Goal: Information Seeking & Learning: Learn about a topic

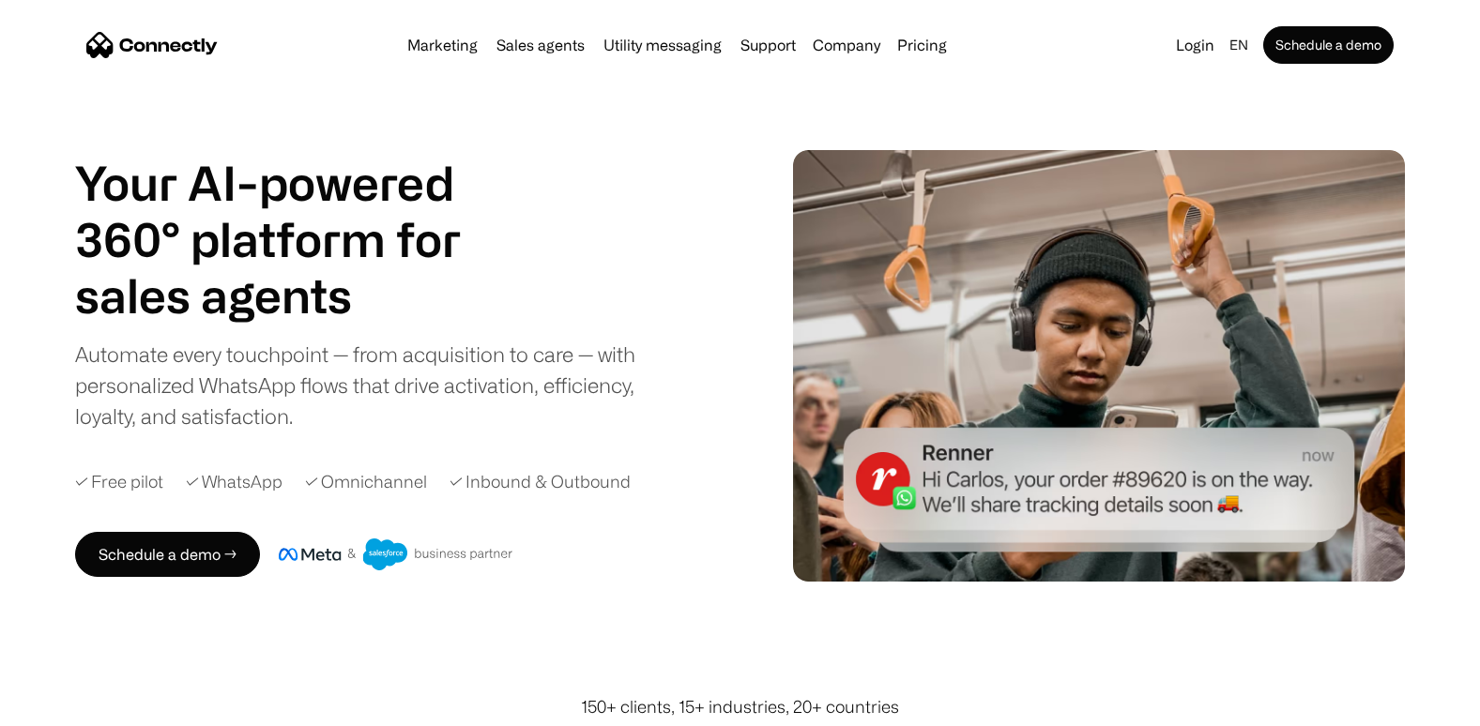
drag, startPoint x: 923, startPoint y: 47, endPoint x: 931, endPoint y: 71, distance: 25.8
click at [923, 47] on link "Pricing" at bounding box center [922, 45] width 65 height 15
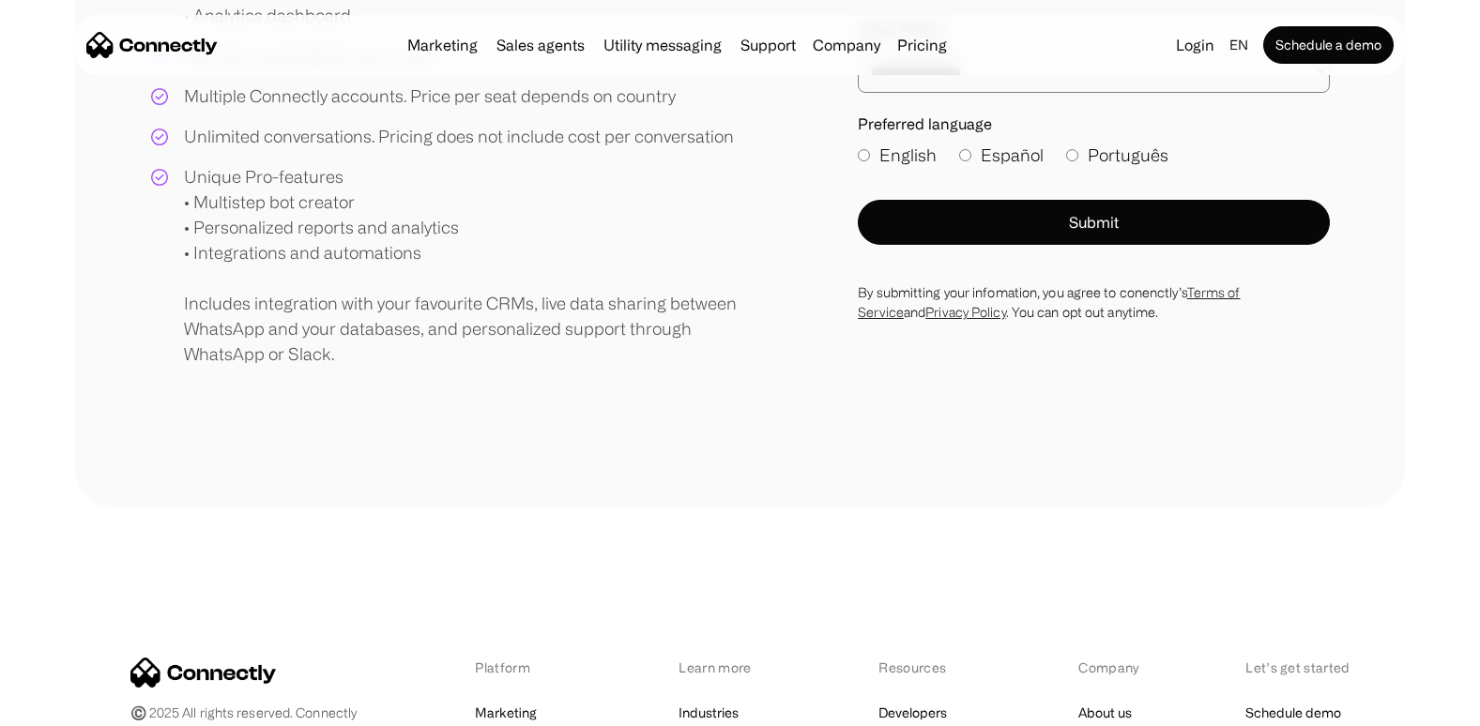
scroll to position [214, 0]
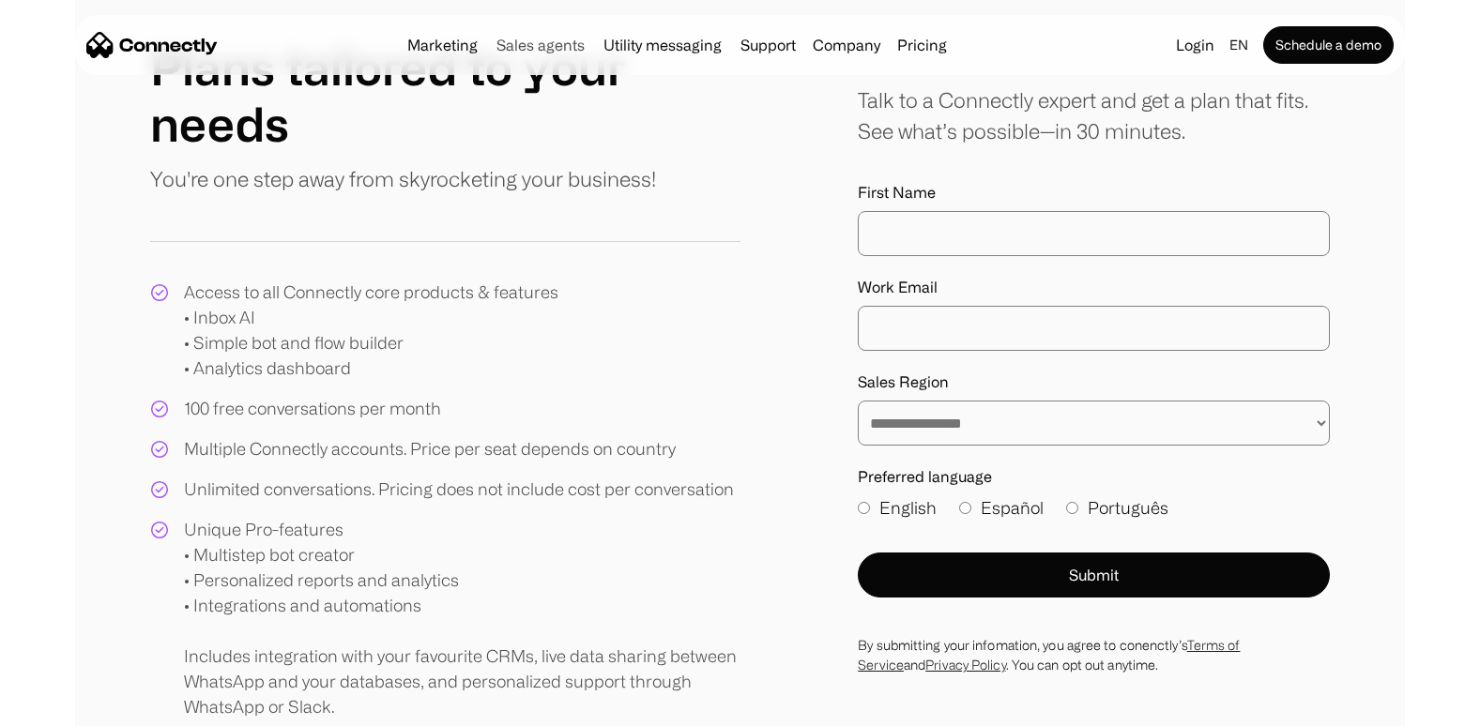
click at [516, 51] on link "Sales agents" at bounding box center [540, 45] width 103 height 15
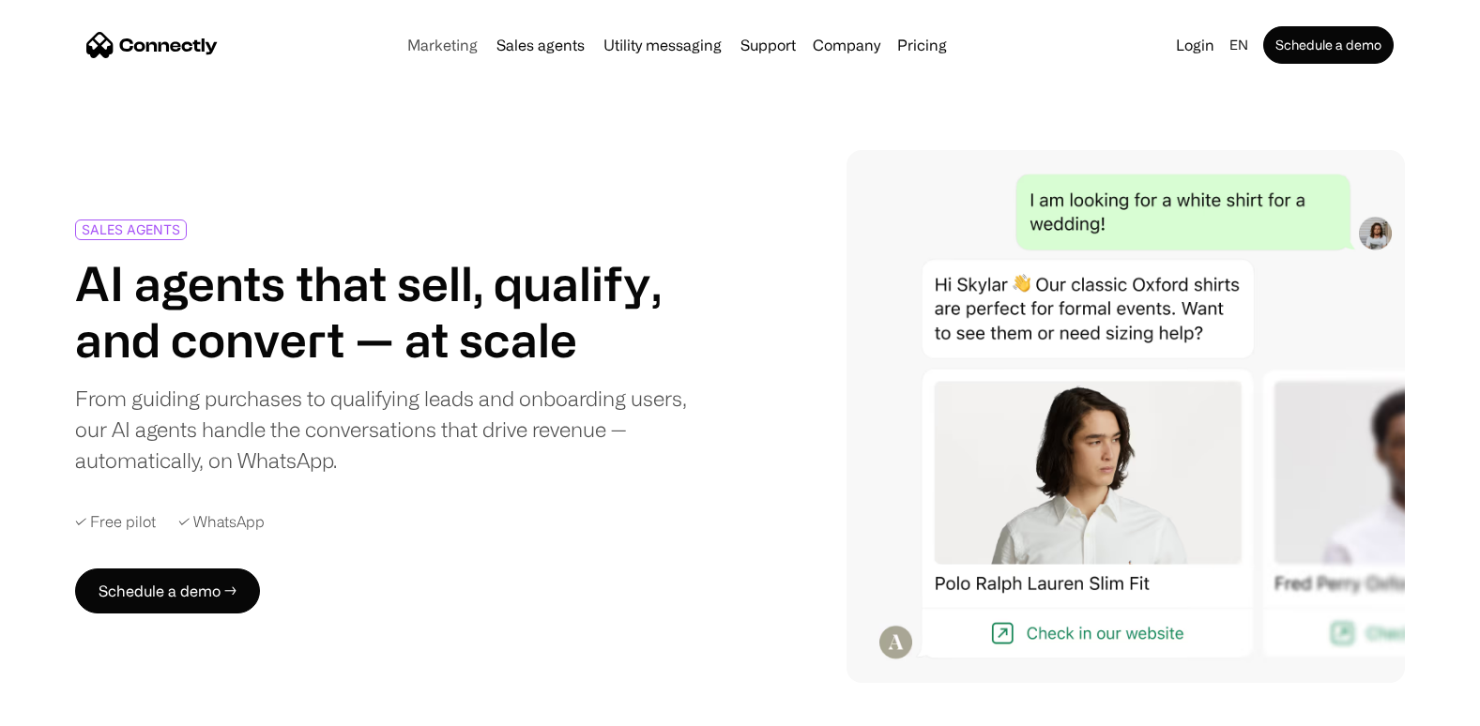
click at [465, 44] on link "Marketing" at bounding box center [442, 45] width 85 height 15
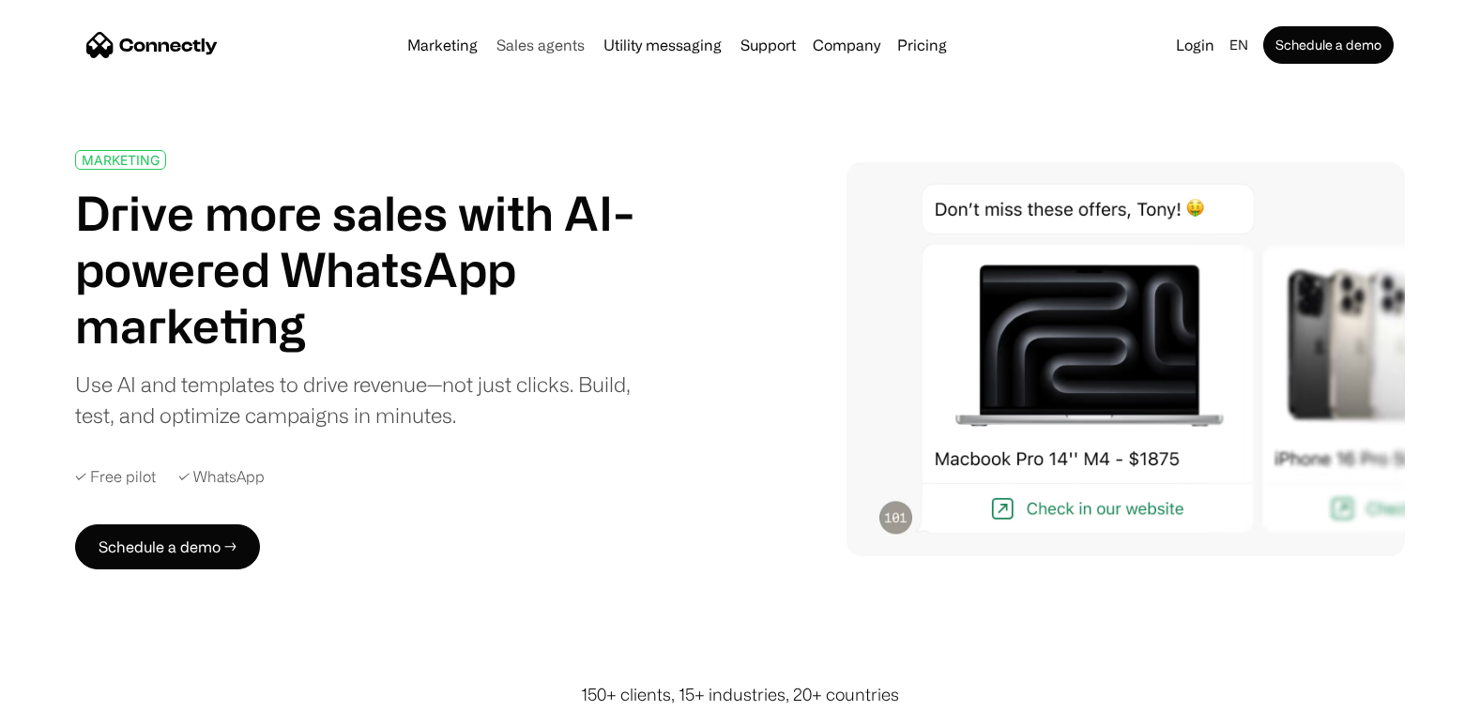
click at [533, 49] on link "Sales agents" at bounding box center [540, 45] width 103 height 15
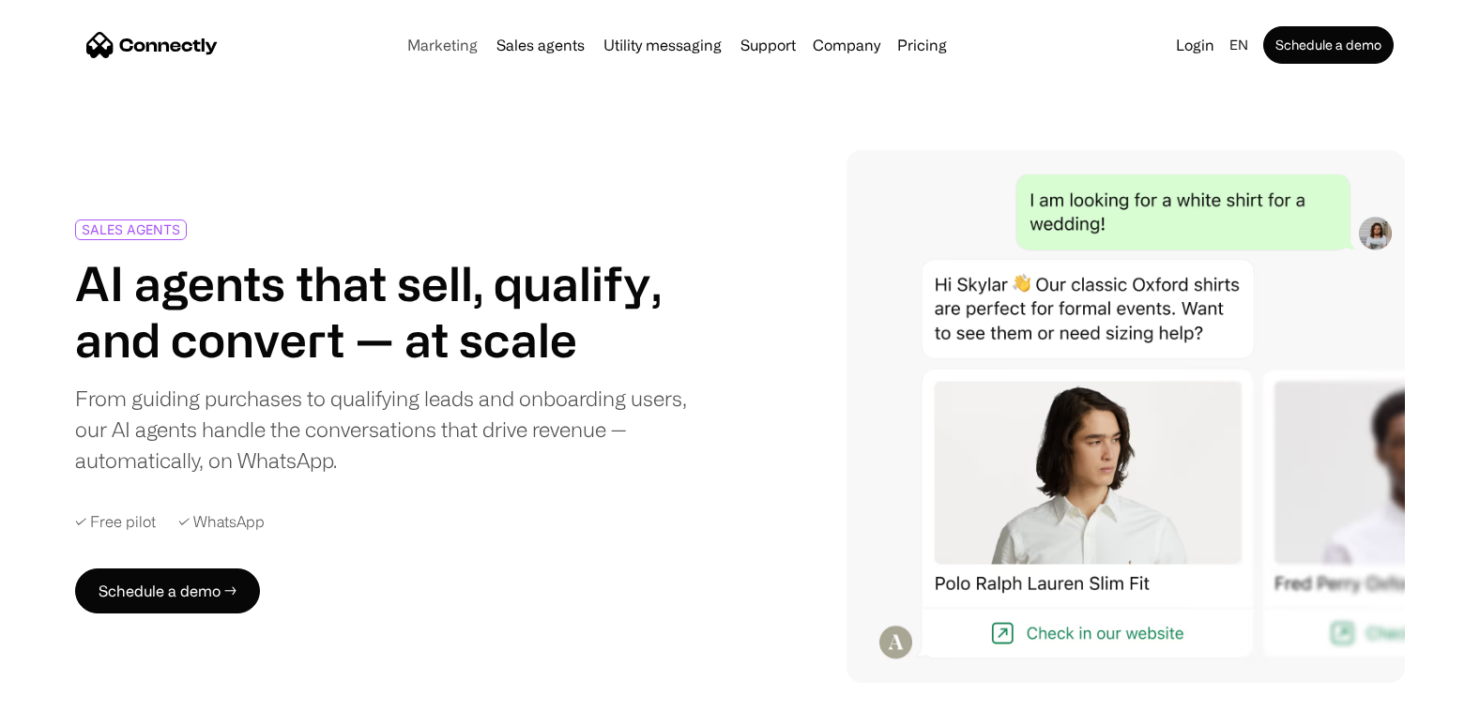
click at [445, 38] on link "Marketing" at bounding box center [442, 45] width 85 height 15
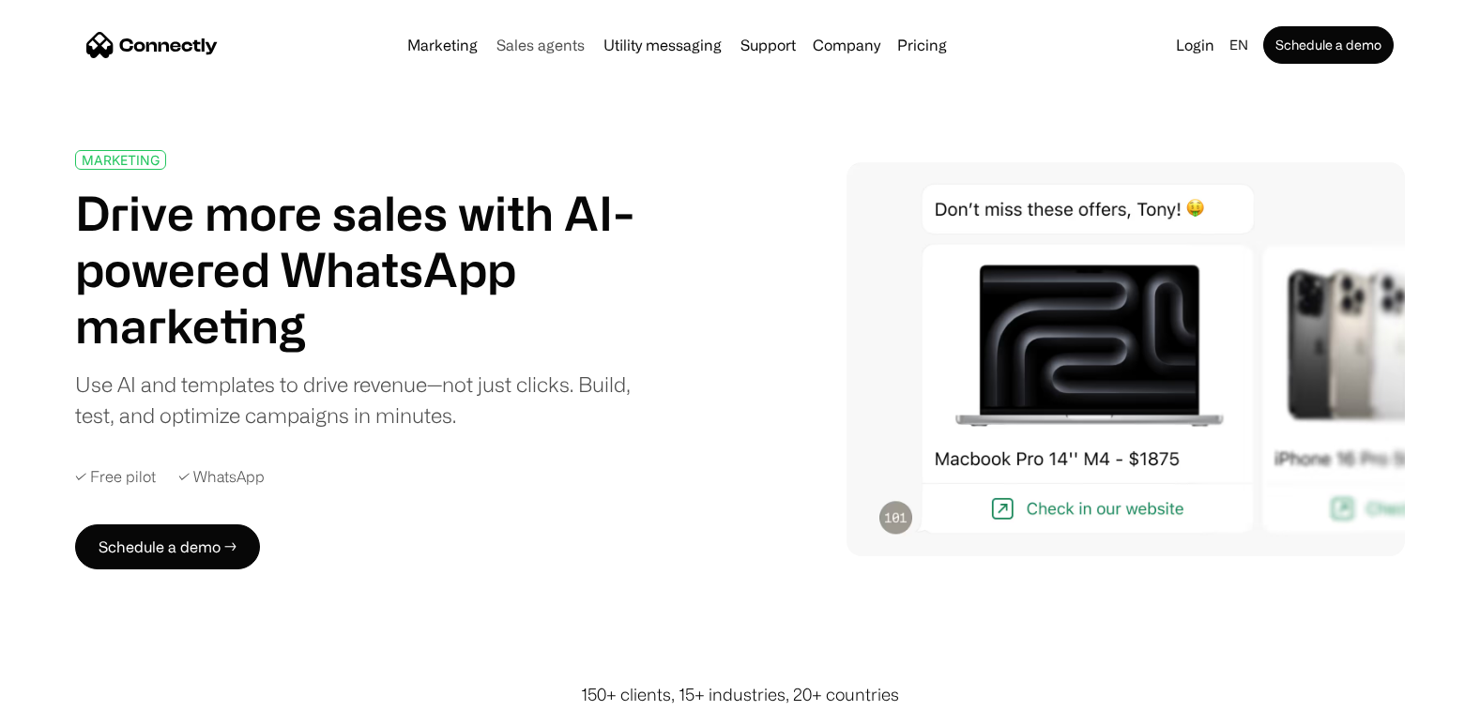
click at [535, 47] on link "Sales agents" at bounding box center [540, 45] width 103 height 15
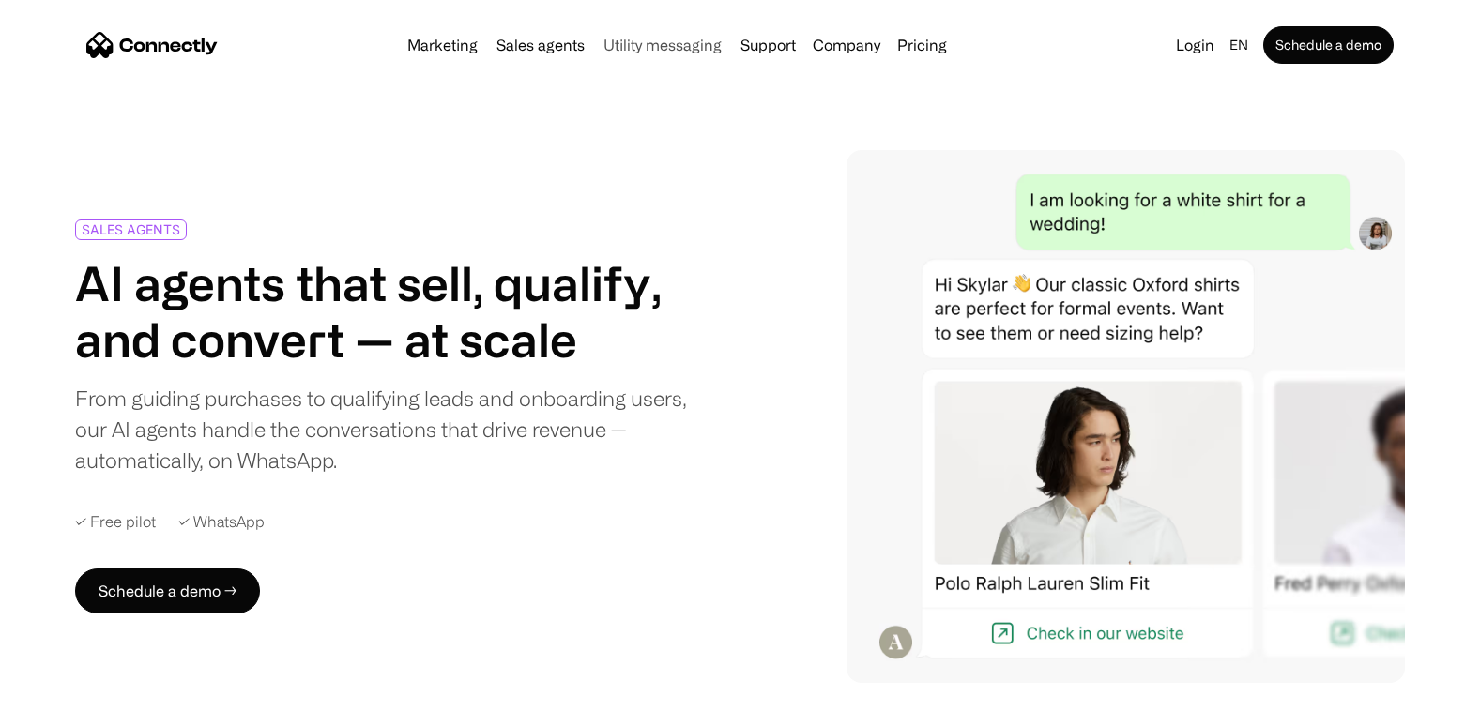
click at [635, 45] on link "Utility messaging" at bounding box center [662, 45] width 133 height 15
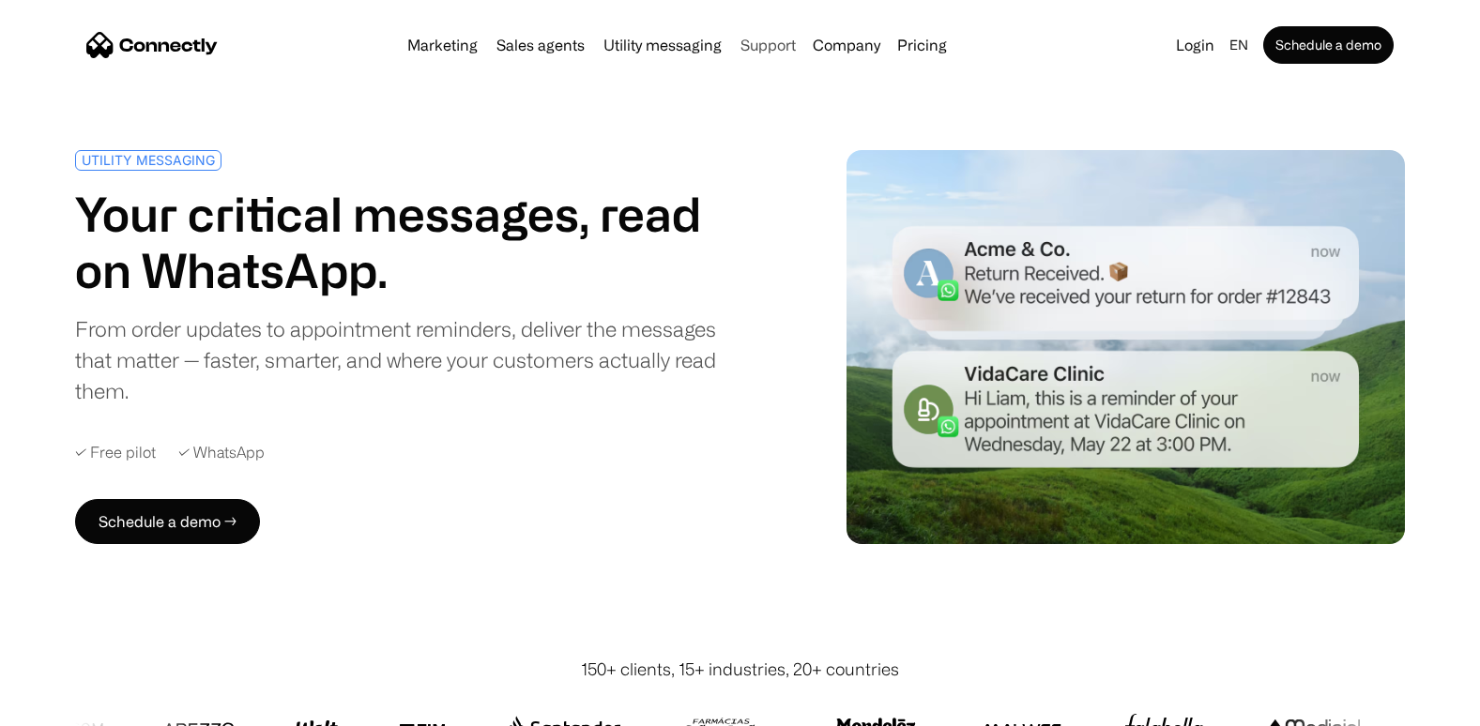
click at [756, 44] on link "Support" at bounding box center [768, 45] width 70 height 15
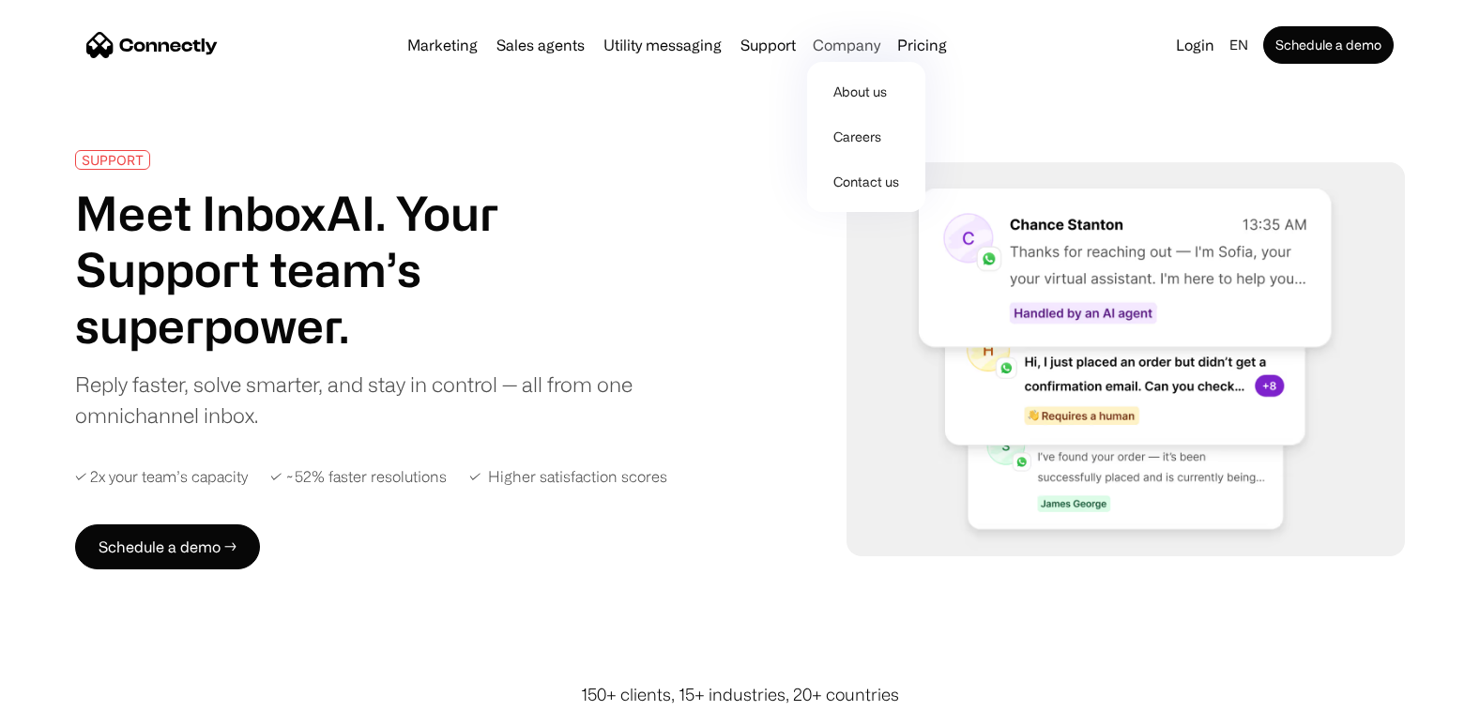
click at [824, 48] on div "Company" at bounding box center [847, 45] width 68 height 26
click at [847, 84] on link "About us" at bounding box center [866, 91] width 103 height 45
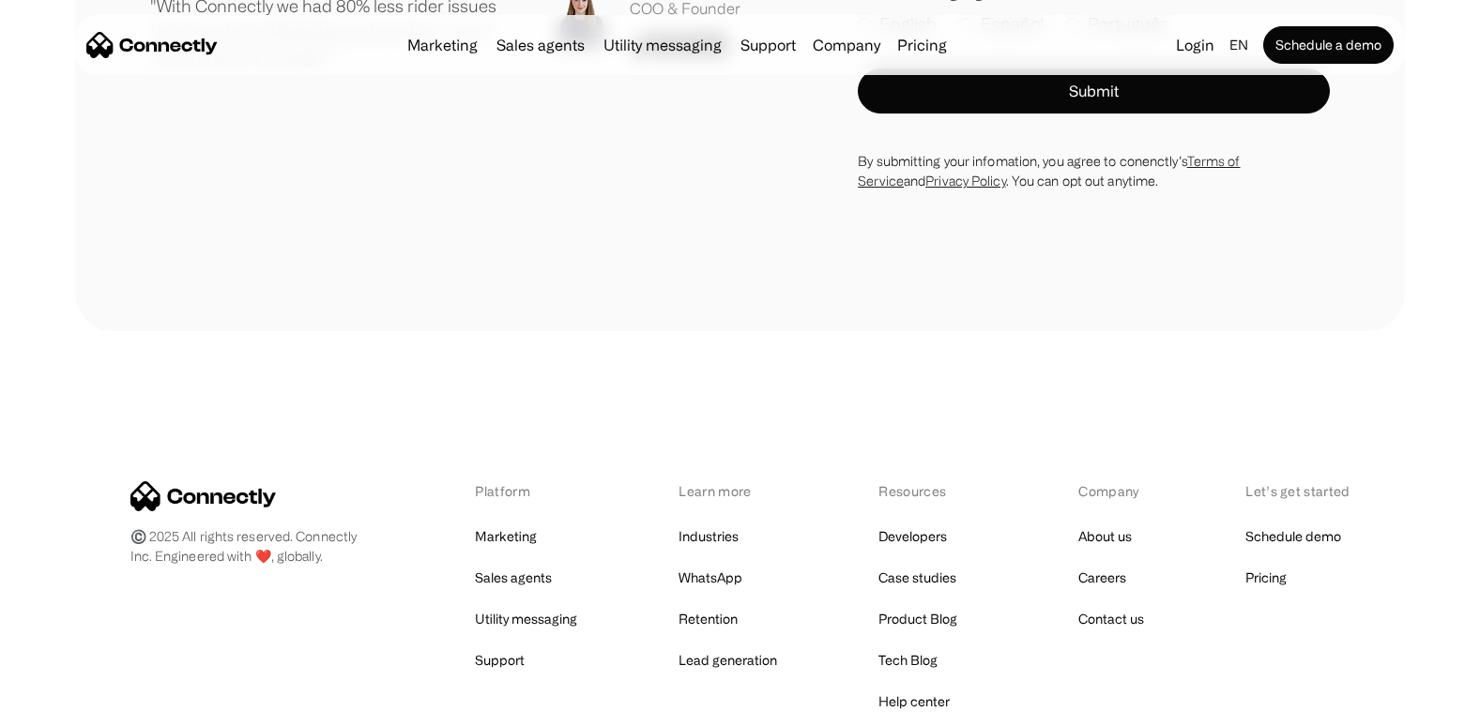
scroll to position [2838, 0]
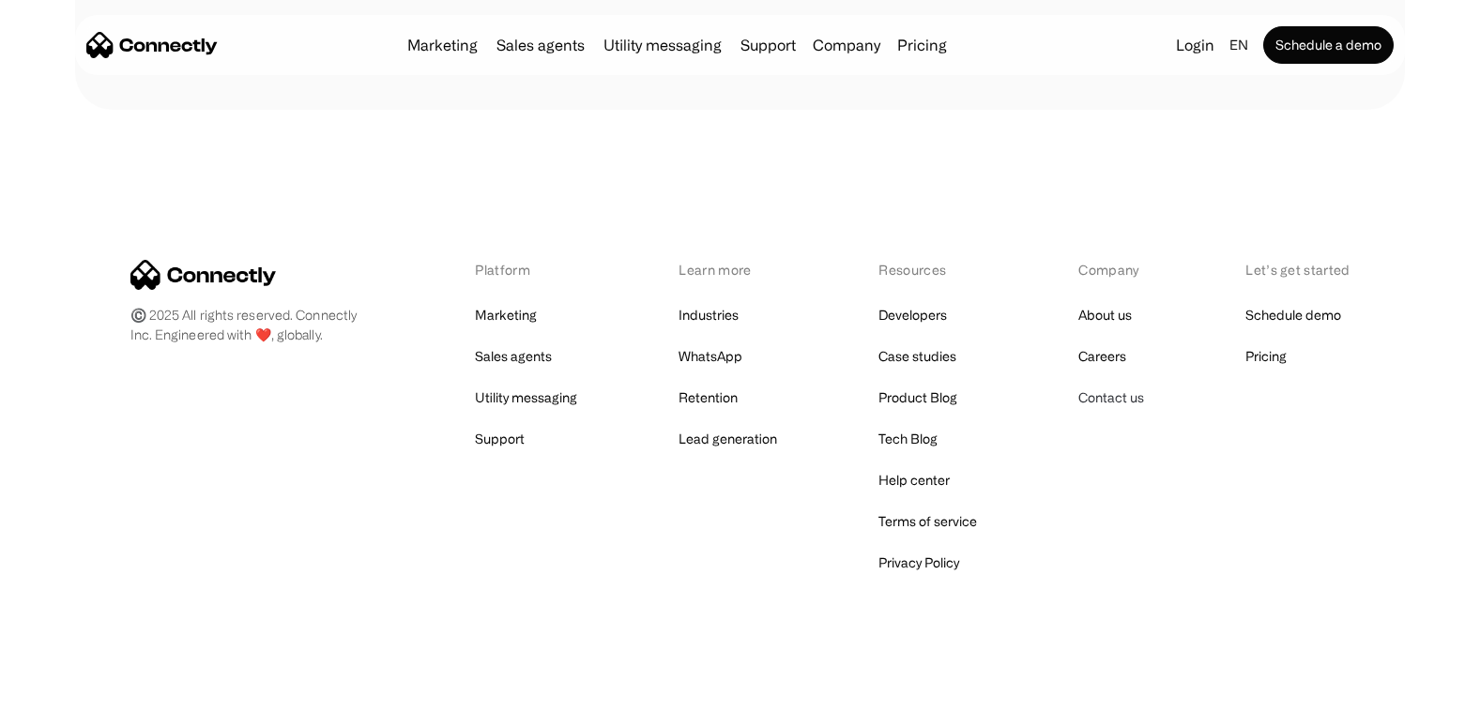
click at [1108, 398] on link "Contact us" at bounding box center [1111, 398] width 66 height 26
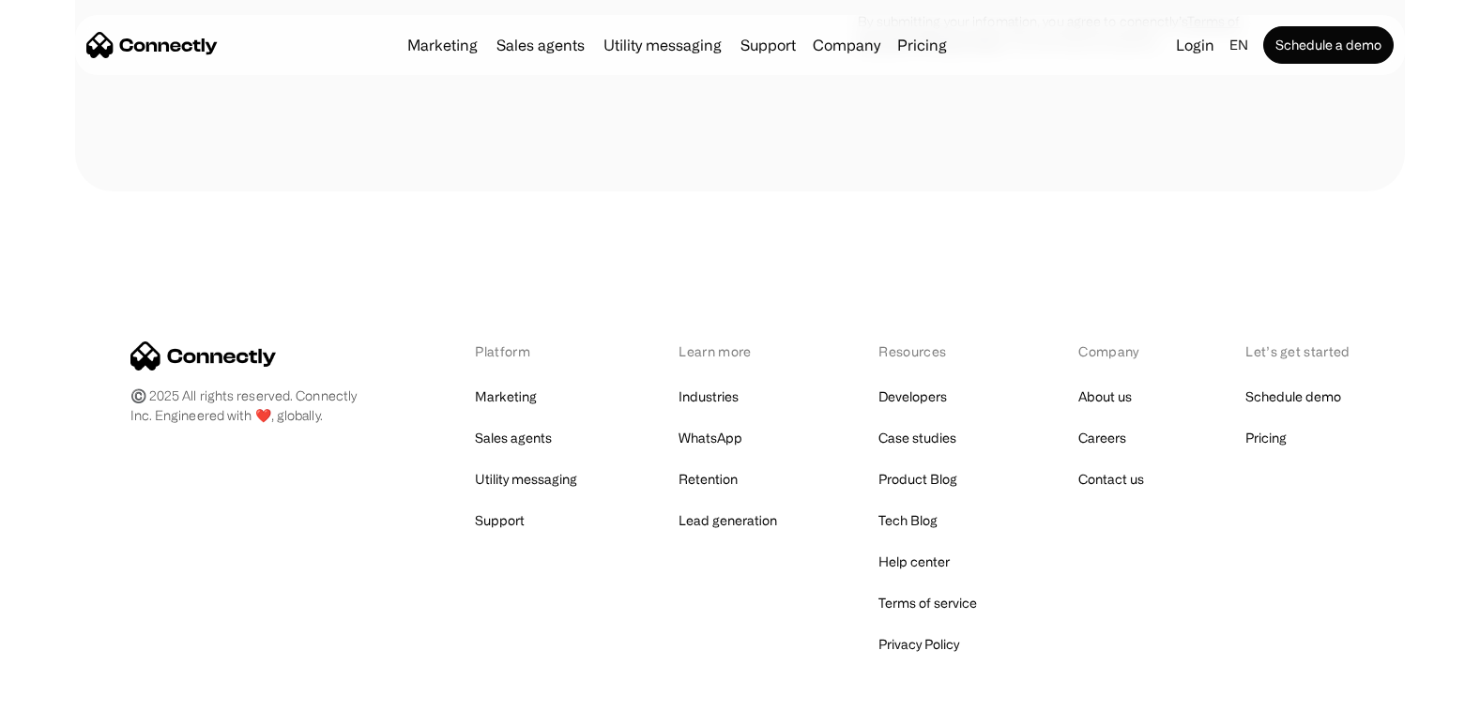
scroll to position [1390, 0]
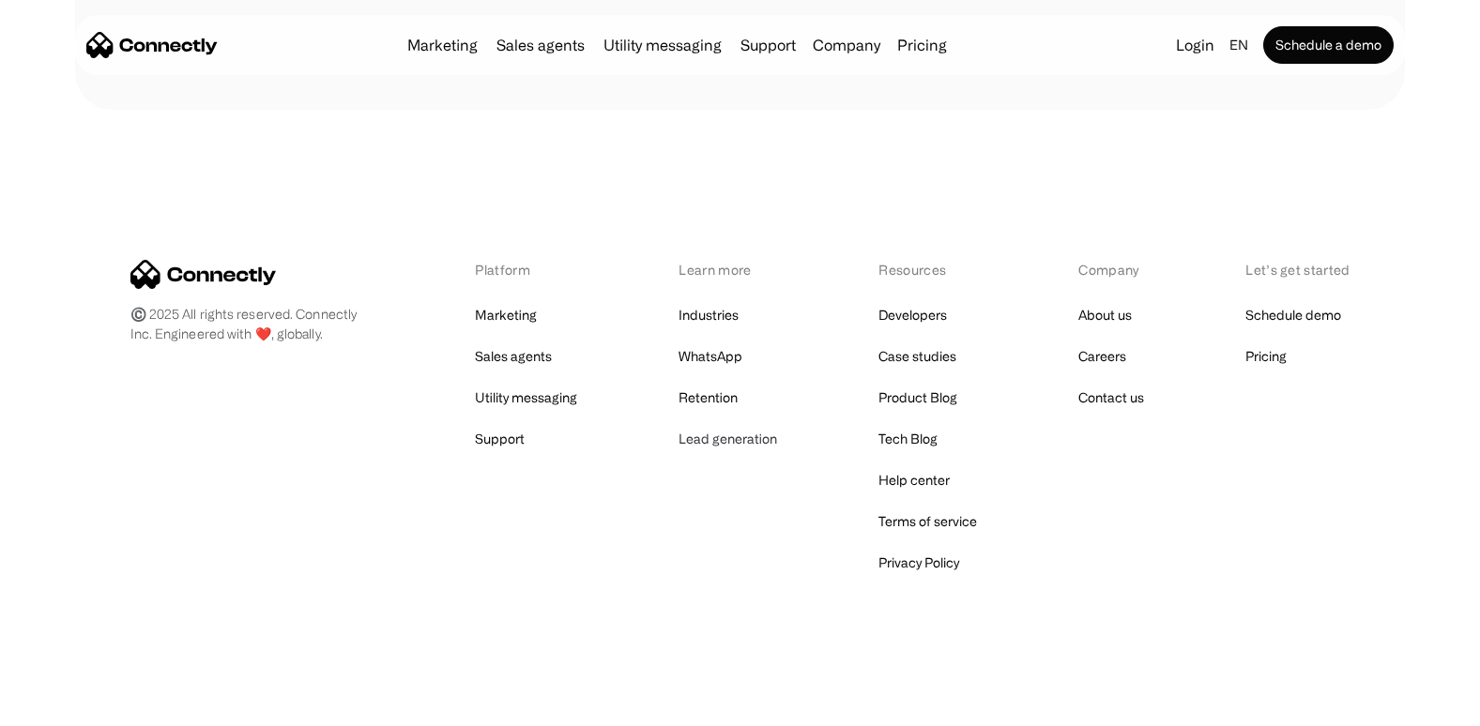
click at [711, 433] on link "Lead generation" at bounding box center [728, 439] width 99 height 26
